Goal: Communication & Community: Connect with others

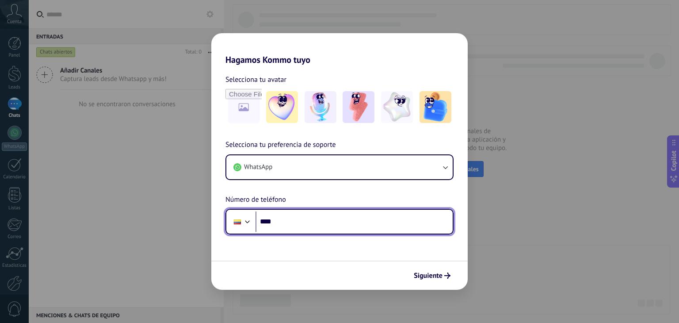
click at [304, 225] on input "****" at bounding box center [353, 221] width 197 height 20
type input "**********"
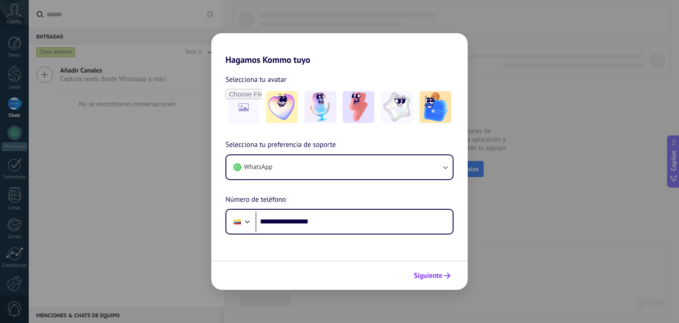
click at [453, 274] on button "Siguiente" at bounding box center [432, 275] width 45 height 15
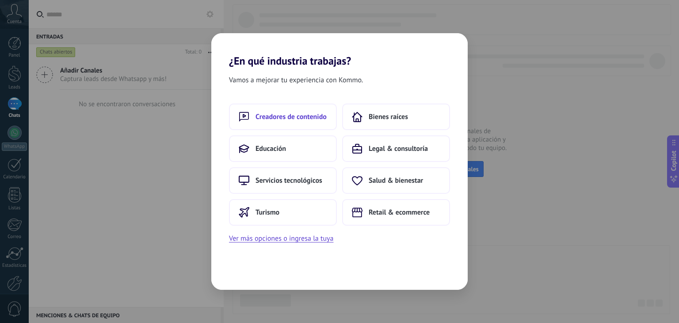
click at [309, 114] on span "Creadores de contenido" at bounding box center [290, 116] width 71 height 9
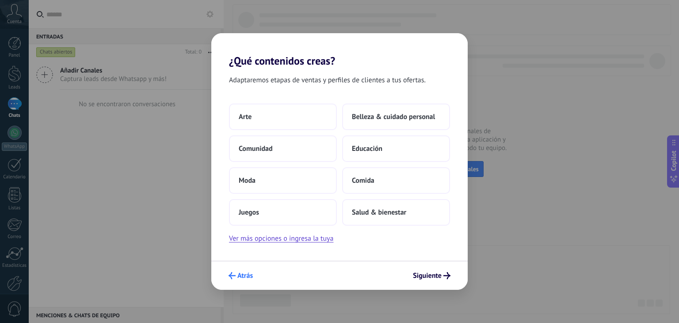
click at [237, 281] on button "Atrás" at bounding box center [241, 275] width 32 height 15
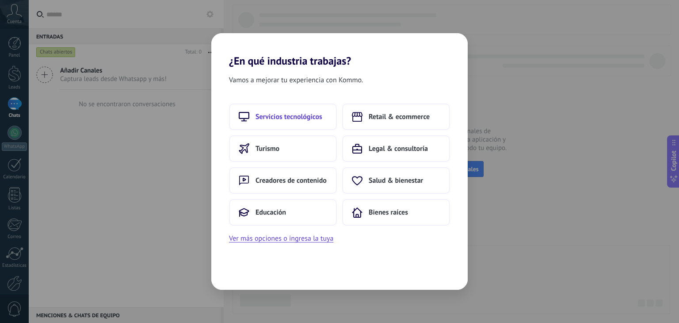
click at [305, 117] on span "Servicios tecnológicos" at bounding box center [288, 116] width 67 height 9
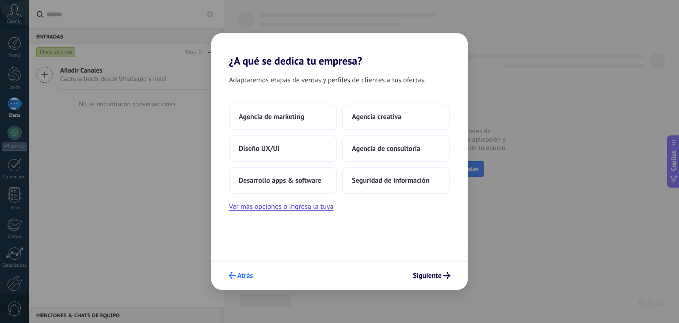
click at [243, 276] on span "Atrás" at bounding box center [244, 275] width 15 height 6
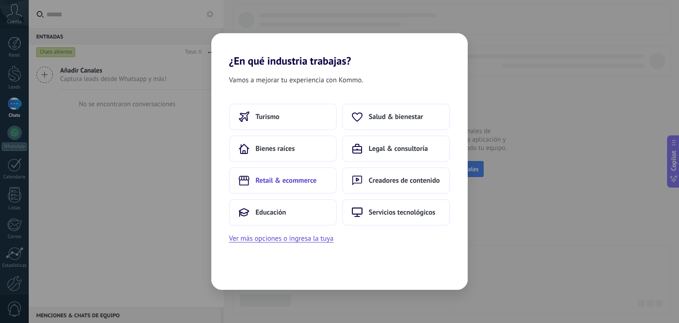
click at [297, 183] on span "Retail & ecommerce" at bounding box center [285, 180] width 61 height 9
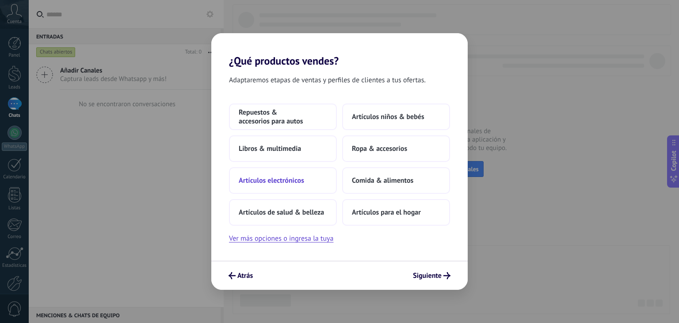
click at [299, 179] on span "Artículos electrónicos" at bounding box center [271, 180] width 65 height 9
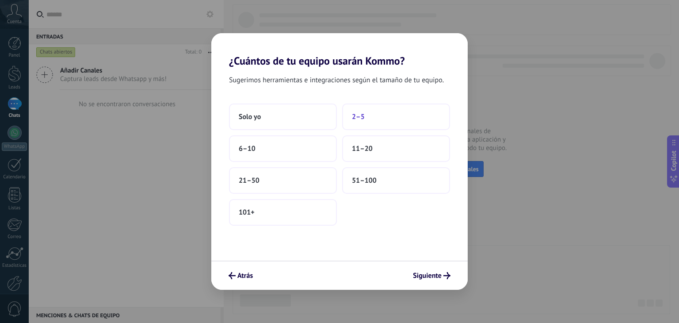
click at [442, 112] on button "2–5" at bounding box center [396, 116] width 108 height 27
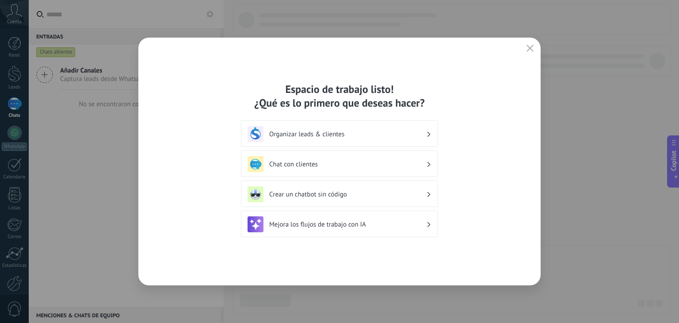
click at [407, 132] on h3 "Organizar leads & clientes" at bounding box center [347, 134] width 157 height 8
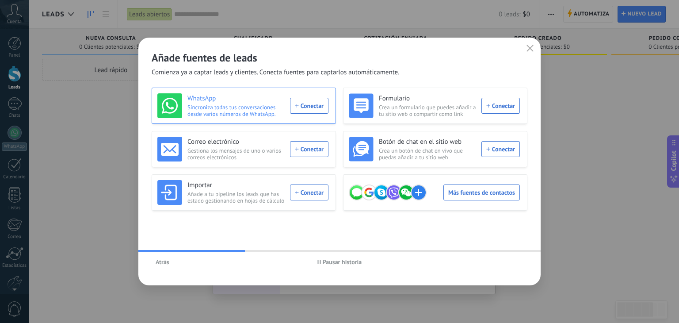
click at [314, 107] on div "WhatsApp Sincroniza todas tus conversaciones desde varios números de WhatsApp. …" at bounding box center [242, 105] width 171 height 25
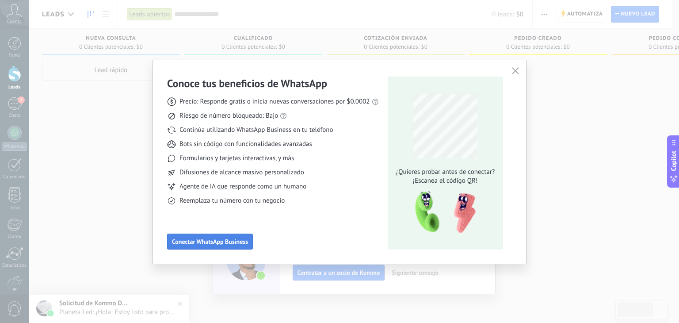
click at [232, 239] on span "Conectar WhatsApp Business" at bounding box center [210, 241] width 76 height 6
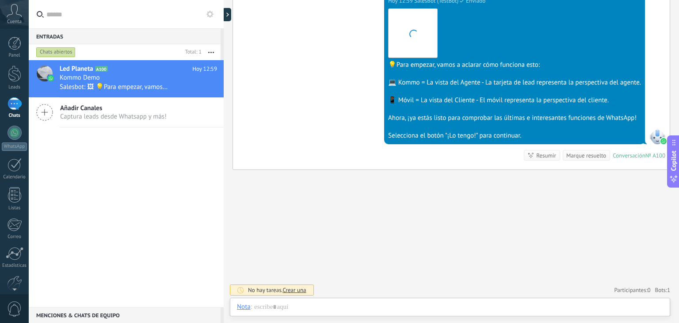
scroll to position [13, 0]
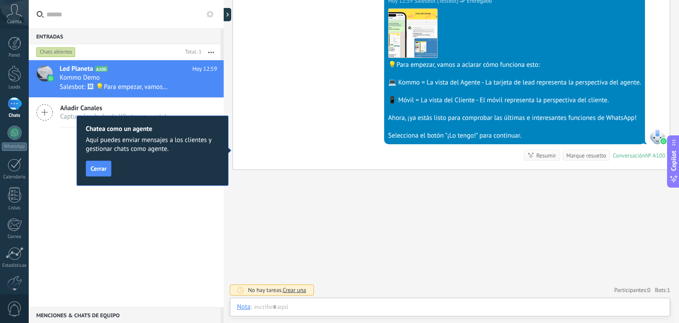
click at [43, 161] on div "Led Planeta A100 [DATE] 12:59 Kommo Demo Salesbot: 🖼 💡Para empezar, vamos a acl…" at bounding box center [126, 183] width 195 height 247
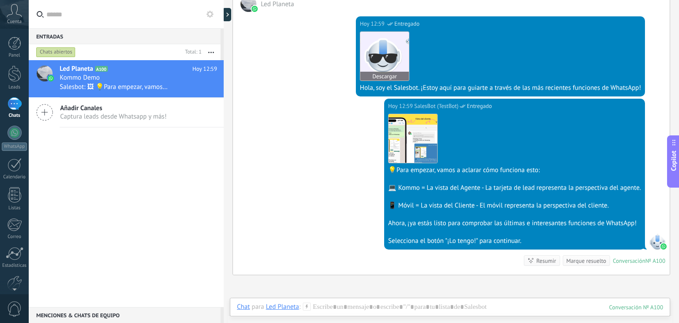
scroll to position [262, 0]
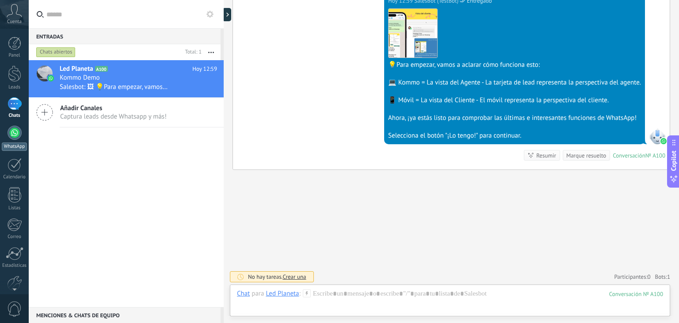
click at [15, 137] on div at bounding box center [15, 133] width 14 height 14
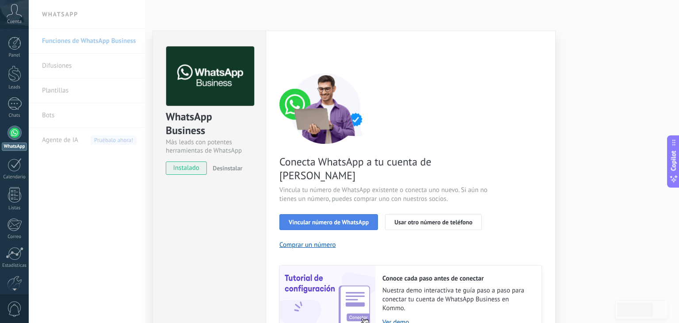
click at [342, 219] on span "Vincular número de WhatsApp" at bounding box center [329, 222] width 80 height 6
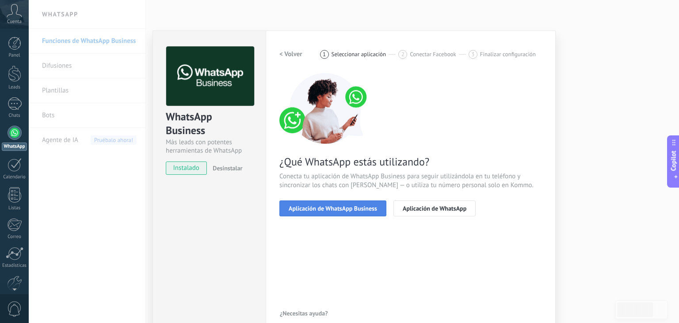
click at [364, 210] on span "Aplicación de WhatsApp Business" at bounding box center [333, 208] width 88 height 6
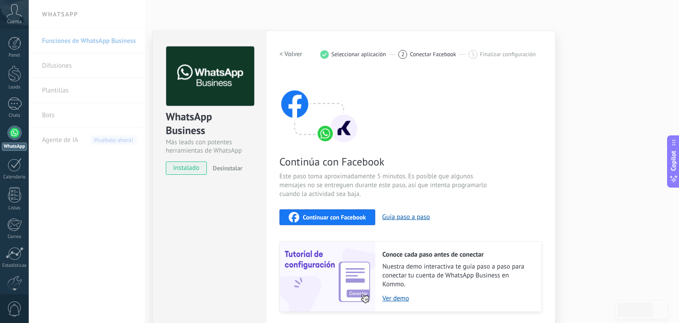
scroll to position [28, 0]
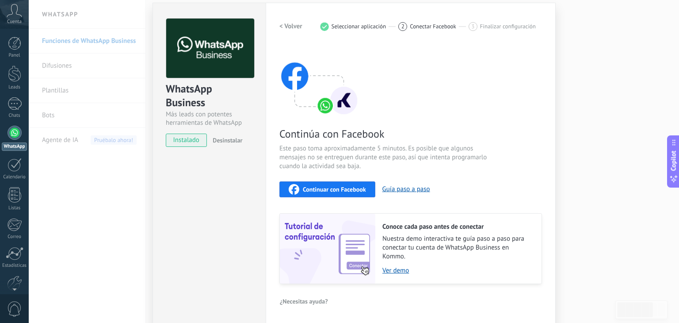
click at [338, 186] on span "Continuar con Facebook" at bounding box center [334, 189] width 63 height 6
click at [328, 192] on span "Continuar con Facebook" at bounding box center [334, 189] width 63 height 6
click at [333, 186] on span "Continuar con Facebook" at bounding box center [334, 189] width 63 height 6
click at [297, 185] on div "Continuar con Facebook" at bounding box center [327, 189] width 77 height 11
click at [340, 186] on span "Continuar con Facebook" at bounding box center [334, 189] width 63 height 6
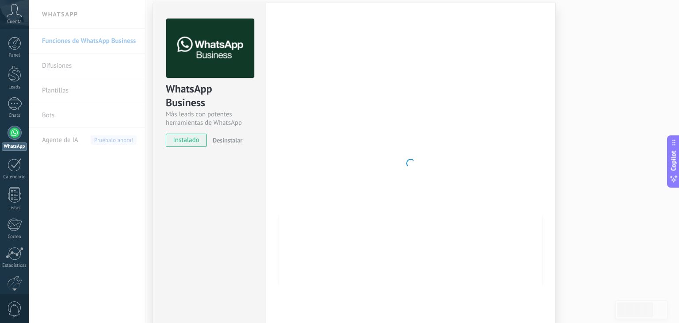
click at [185, 138] on span "instalado" at bounding box center [186, 139] width 40 height 13
click at [181, 139] on span "instalado" at bounding box center [186, 139] width 40 height 13
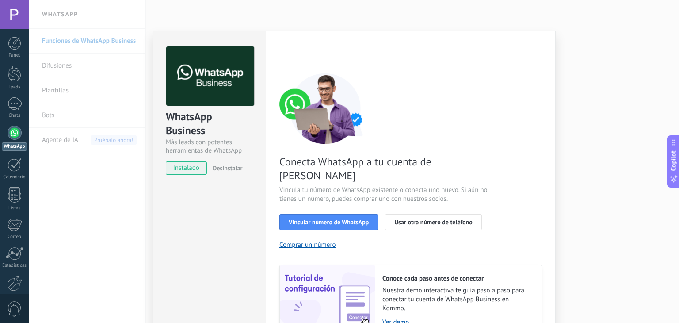
scroll to position [38, 0]
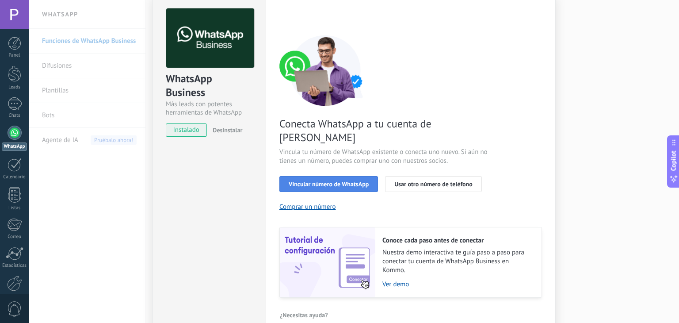
click at [326, 181] on span "Vincular número de WhatsApp" at bounding box center [329, 184] width 80 height 6
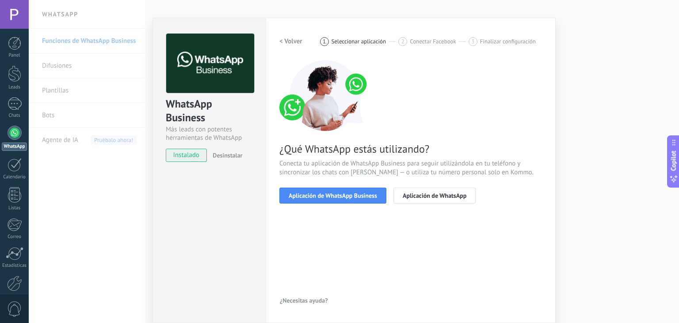
scroll to position [12, 0]
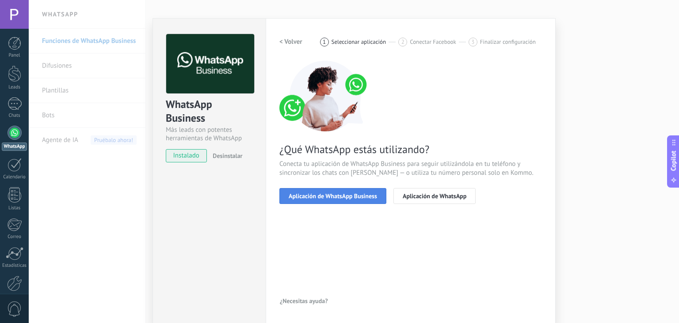
click at [325, 195] on span "Aplicación de WhatsApp Business" at bounding box center [333, 196] width 88 height 6
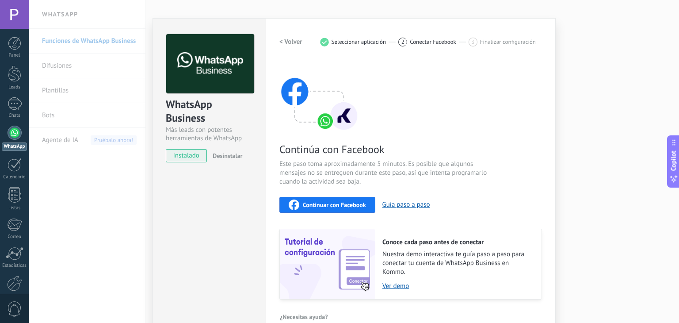
click at [315, 203] on span "Continuar con Facebook" at bounding box center [334, 205] width 63 height 6
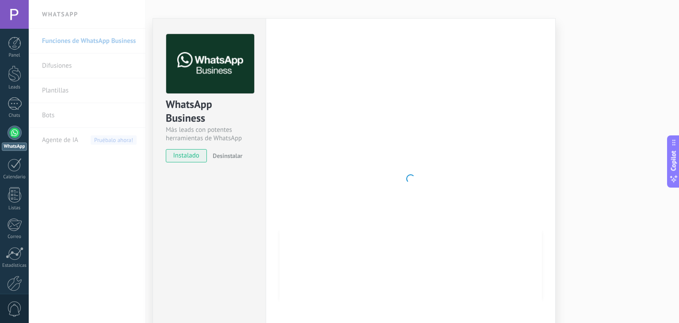
click at [177, 154] on span "instalado" at bounding box center [186, 155] width 40 height 13
